Goal: Information Seeking & Learning: Learn about a topic

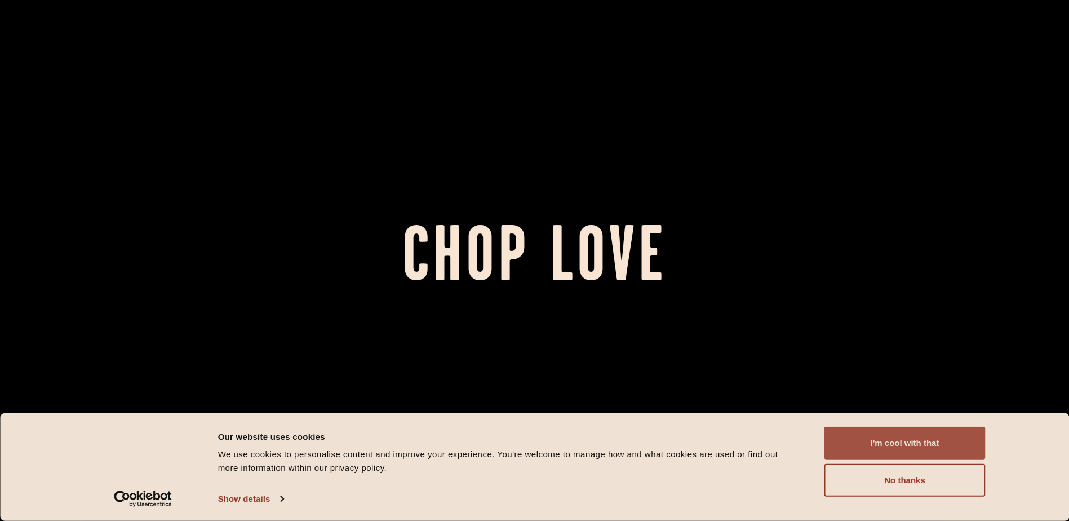
click at [889, 453] on button "I'm cool with that" at bounding box center [904, 442] width 161 height 33
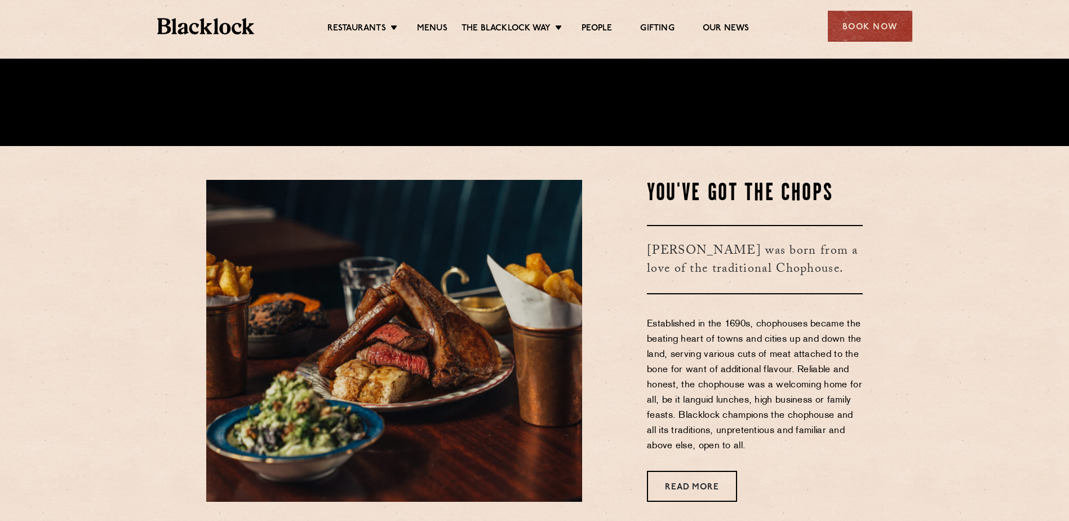
scroll to position [394, 0]
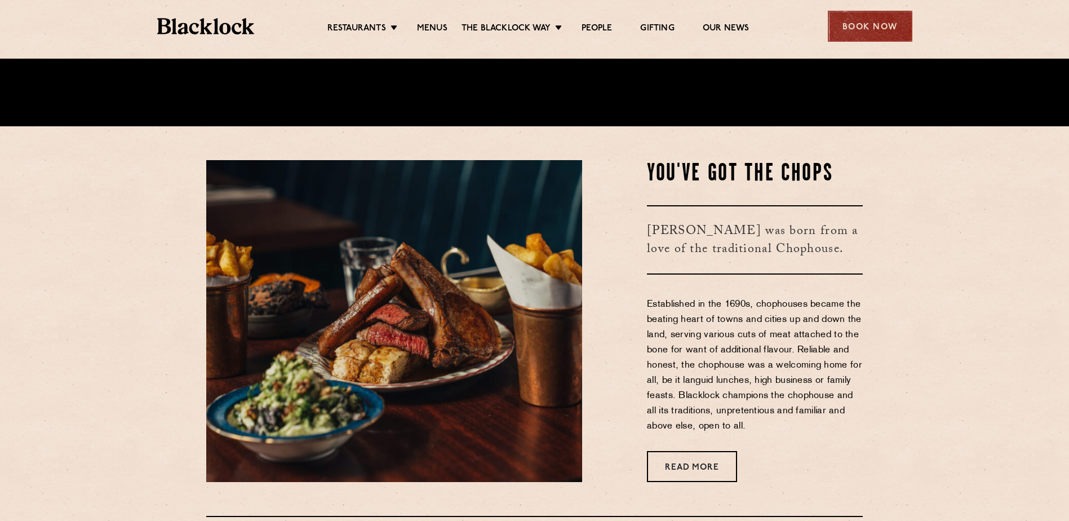
click at [852, 23] on div "Book Now" at bounding box center [870, 26] width 84 height 31
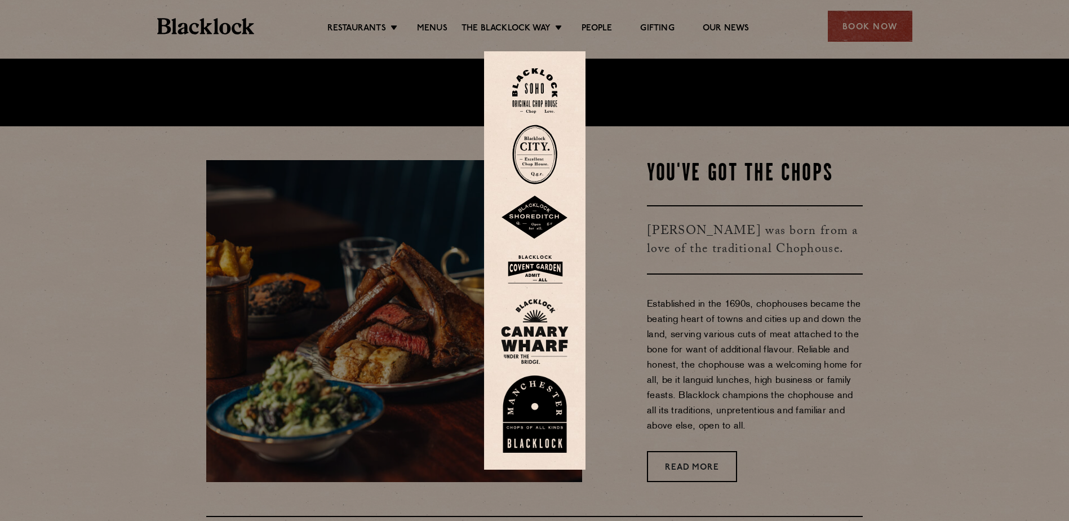
click at [776, 144] on div at bounding box center [534, 260] width 1069 height 521
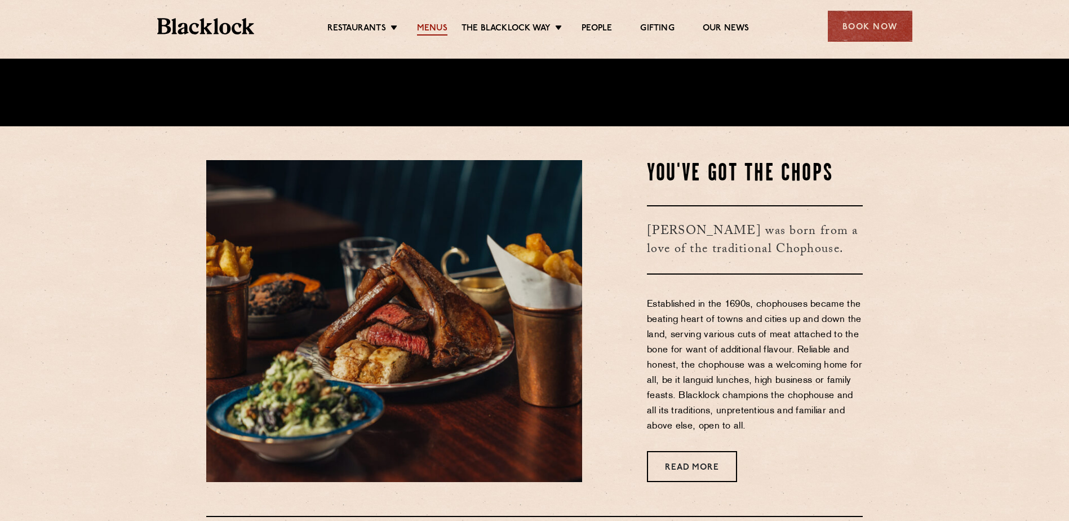
click at [435, 25] on link "Menus" at bounding box center [432, 29] width 30 height 12
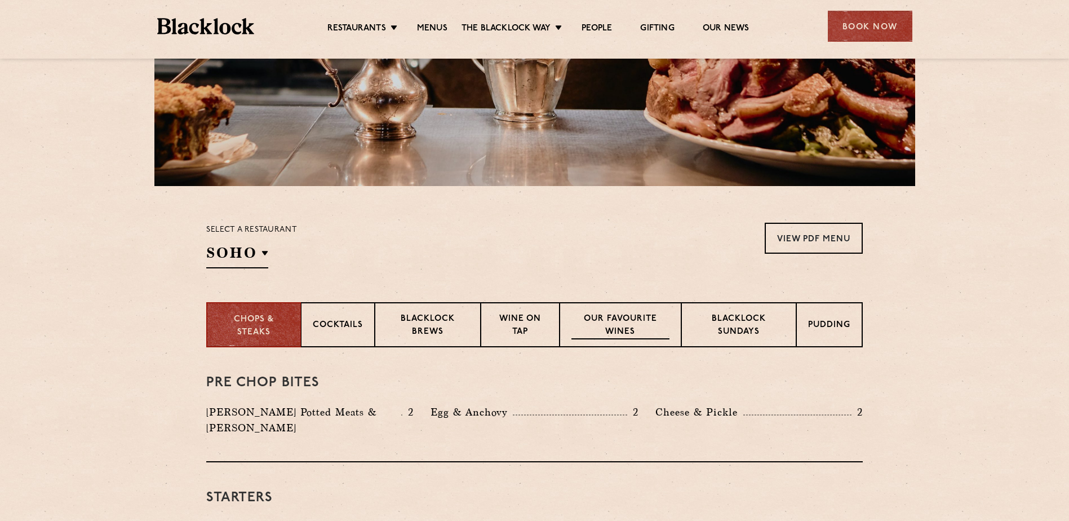
scroll to position [338, 0]
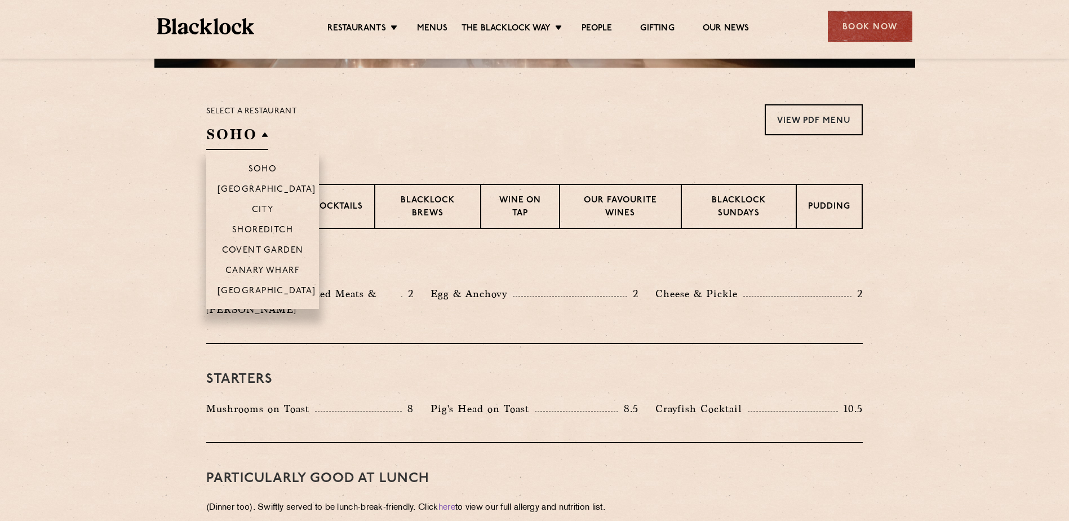
click at [252, 126] on h2 "SOHO" at bounding box center [237, 136] width 62 height 25
click at [264, 270] on p "Canary Wharf" at bounding box center [262, 271] width 74 height 11
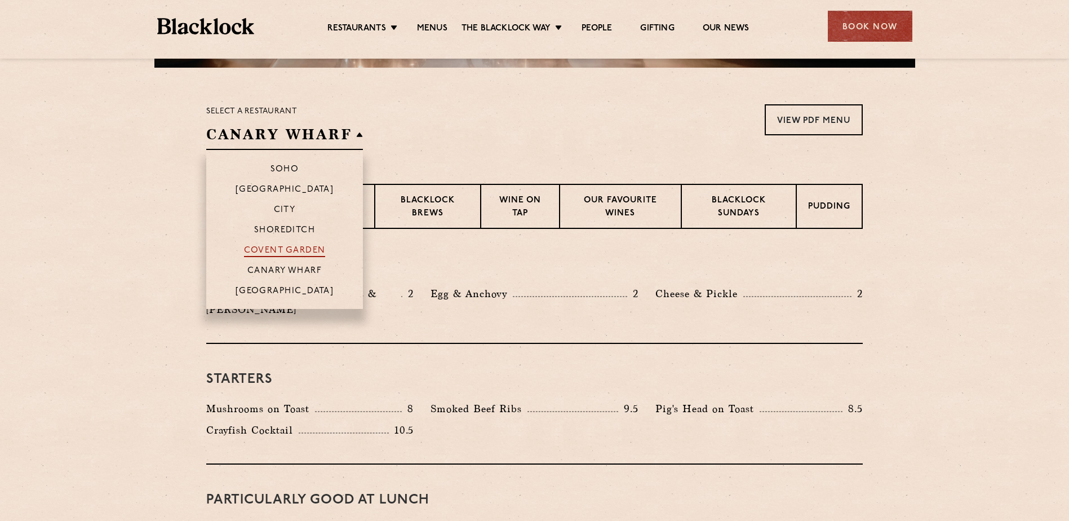
click at [278, 251] on p "Covent Garden" at bounding box center [285, 251] width 82 height 11
click at [278, 251] on p "Covent Garden" at bounding box center [288, 251] width 82 height 11
click at [292, 170] on p "Soho" at bounding box center [288, 169] width 29 height 11
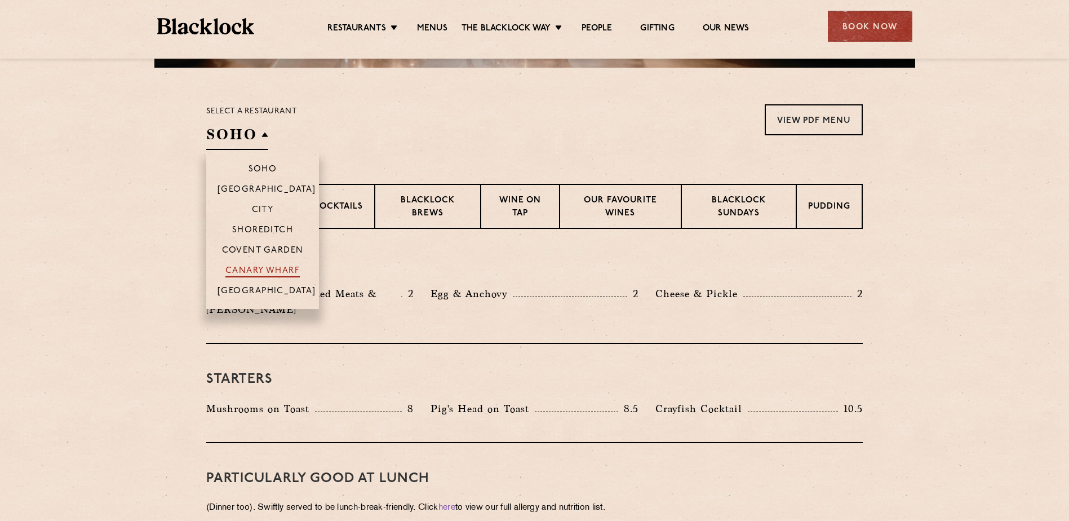
click at [261, 268] on p "Canary Wharf" at bounding box center [262, 271] width 74 height 11
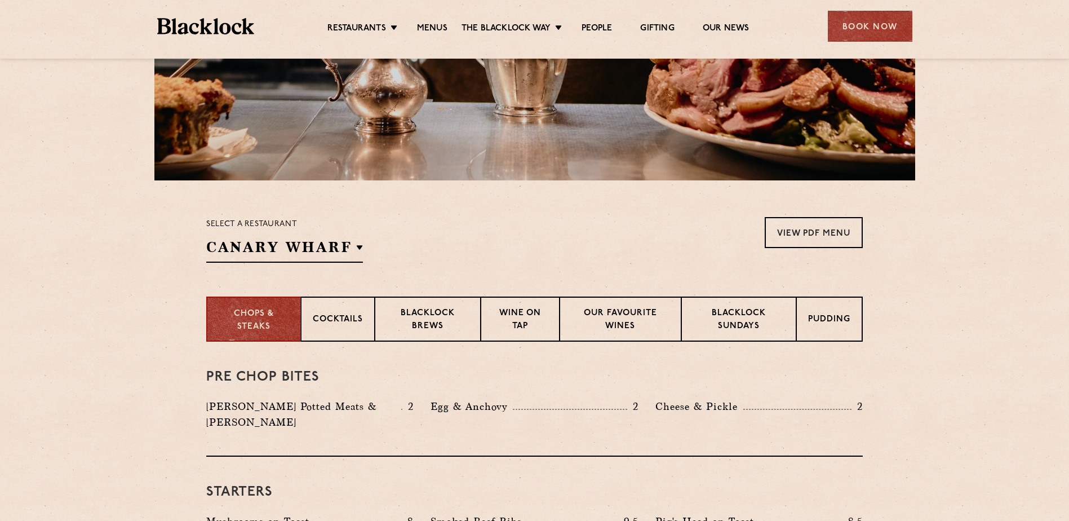
scroll to position [169, 0]
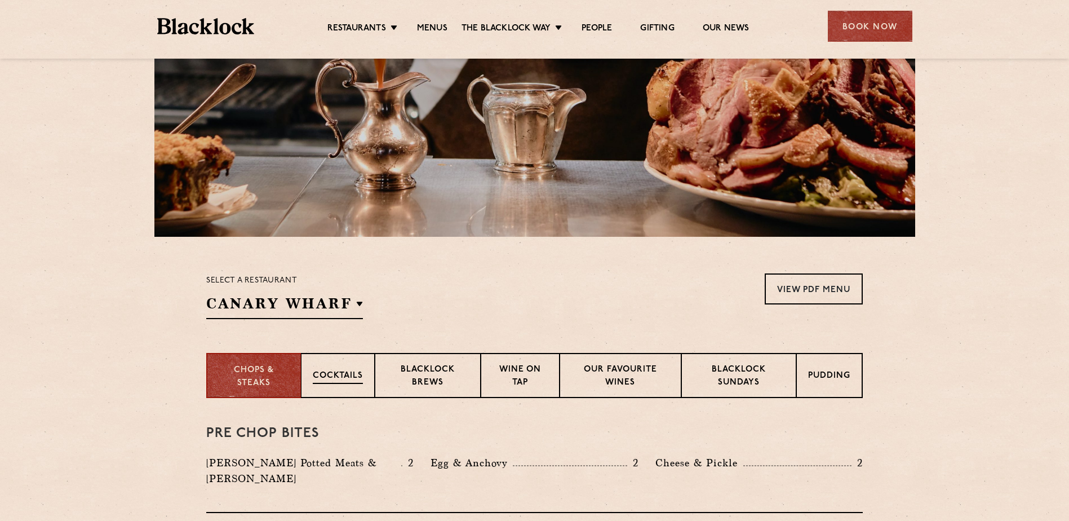
click at [348, 375] on p "Cocktails" at bounding box center [338, 377] width 50 height 14
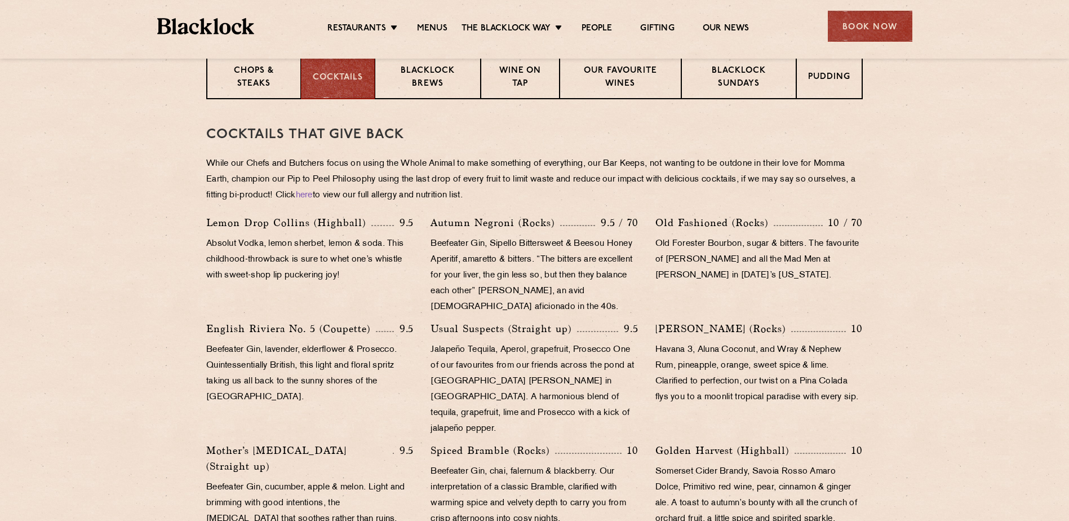
scroll to position [451, 0]
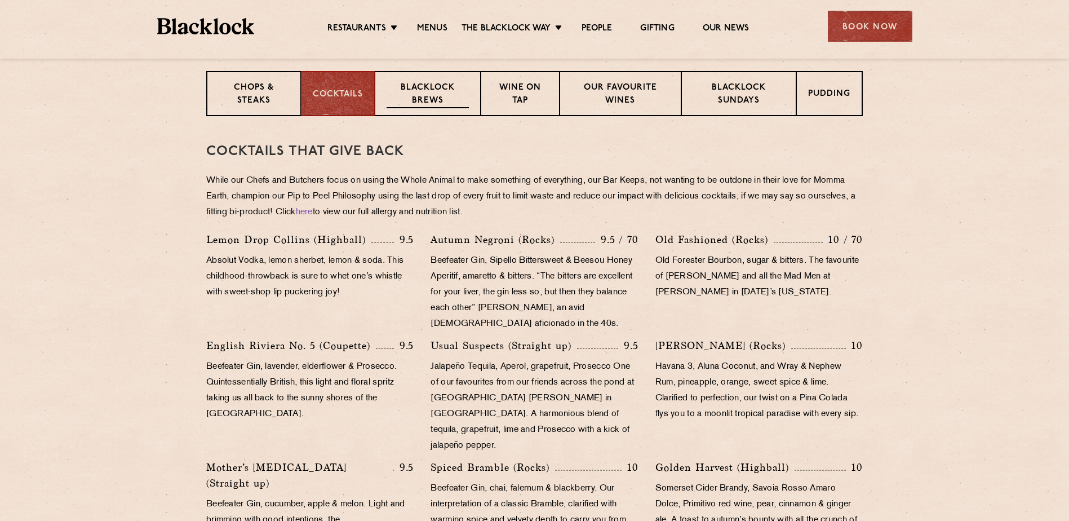
click at [422, 97] on p "Blacklock Brews" at bounding box center [427, 95] width 82 height 26
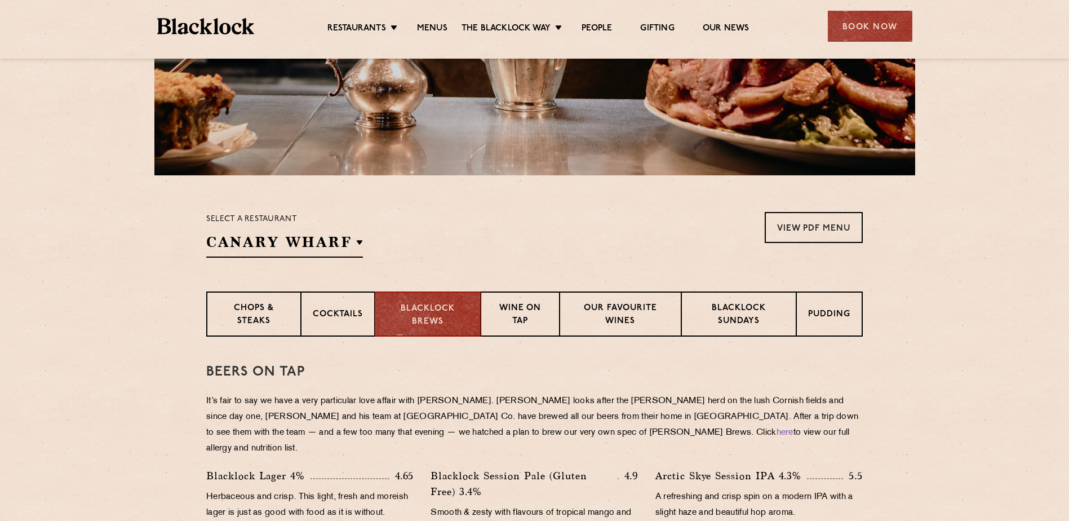
scroll to position [225, 0]
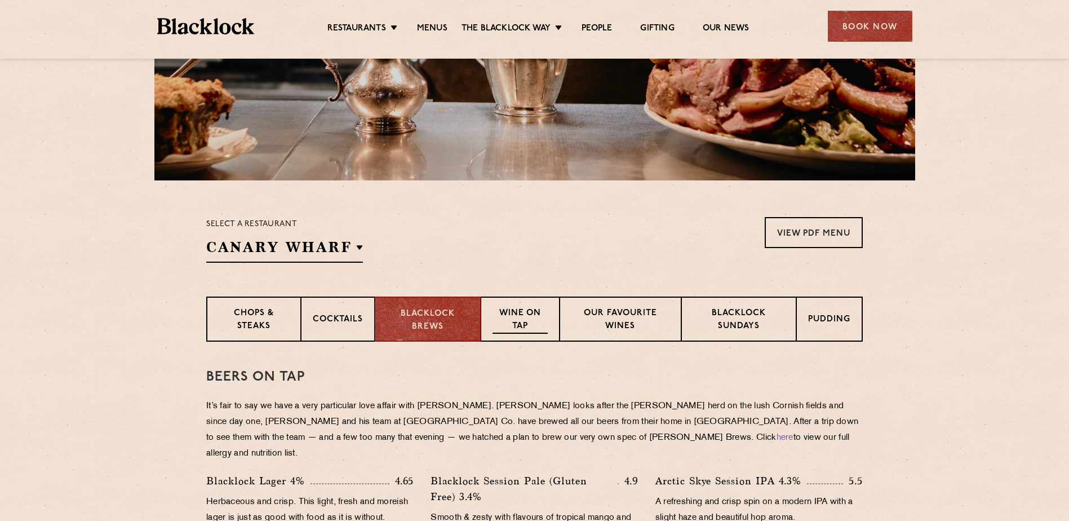
click at [531, 317] on p "Wine on Tap" at bounding box center [519, 320] width 55 height 26
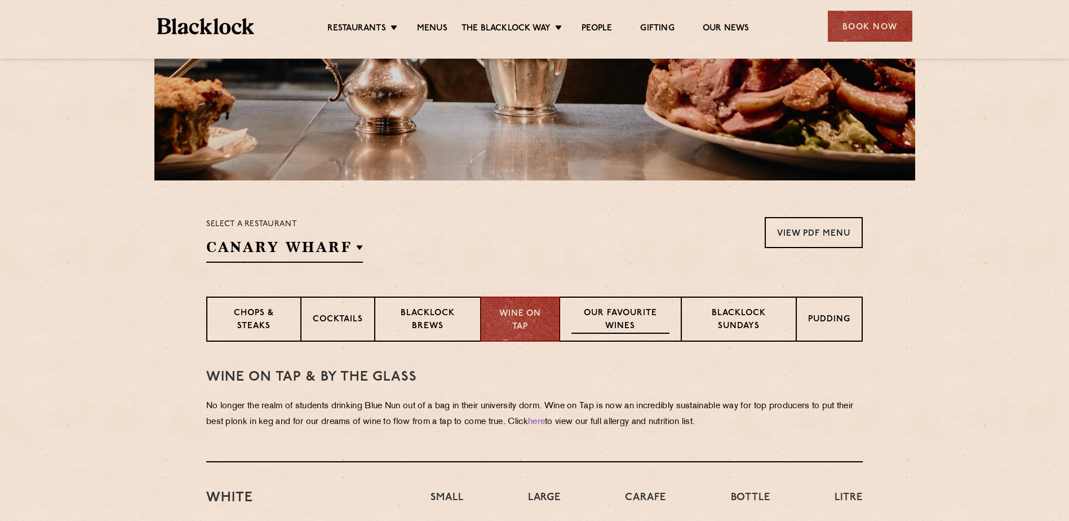
click at [593, 310] on p "Our favourite wines" at bounding box center [619, 320] width 97 height 26
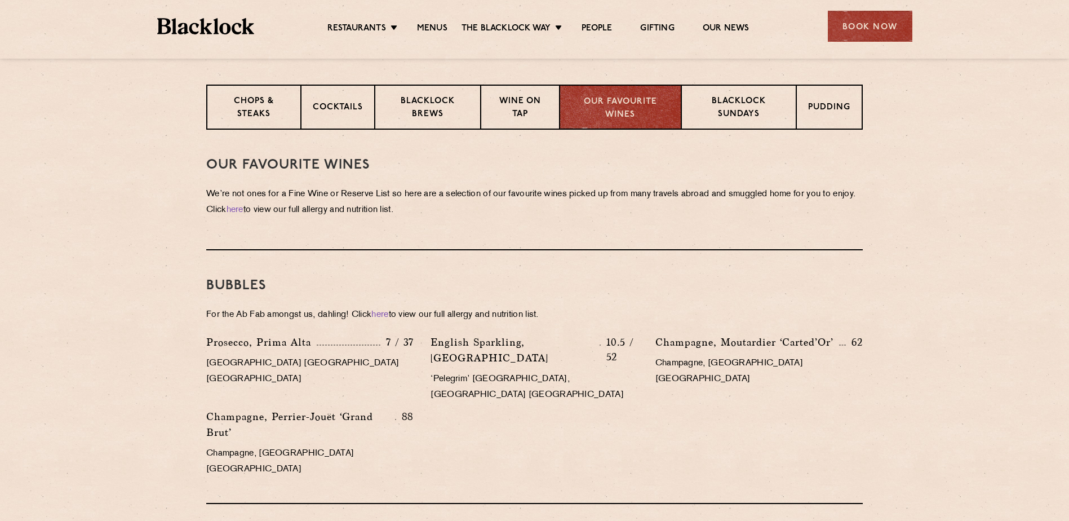
scroll to position [451, 0]
